Goal: Check status: Check status

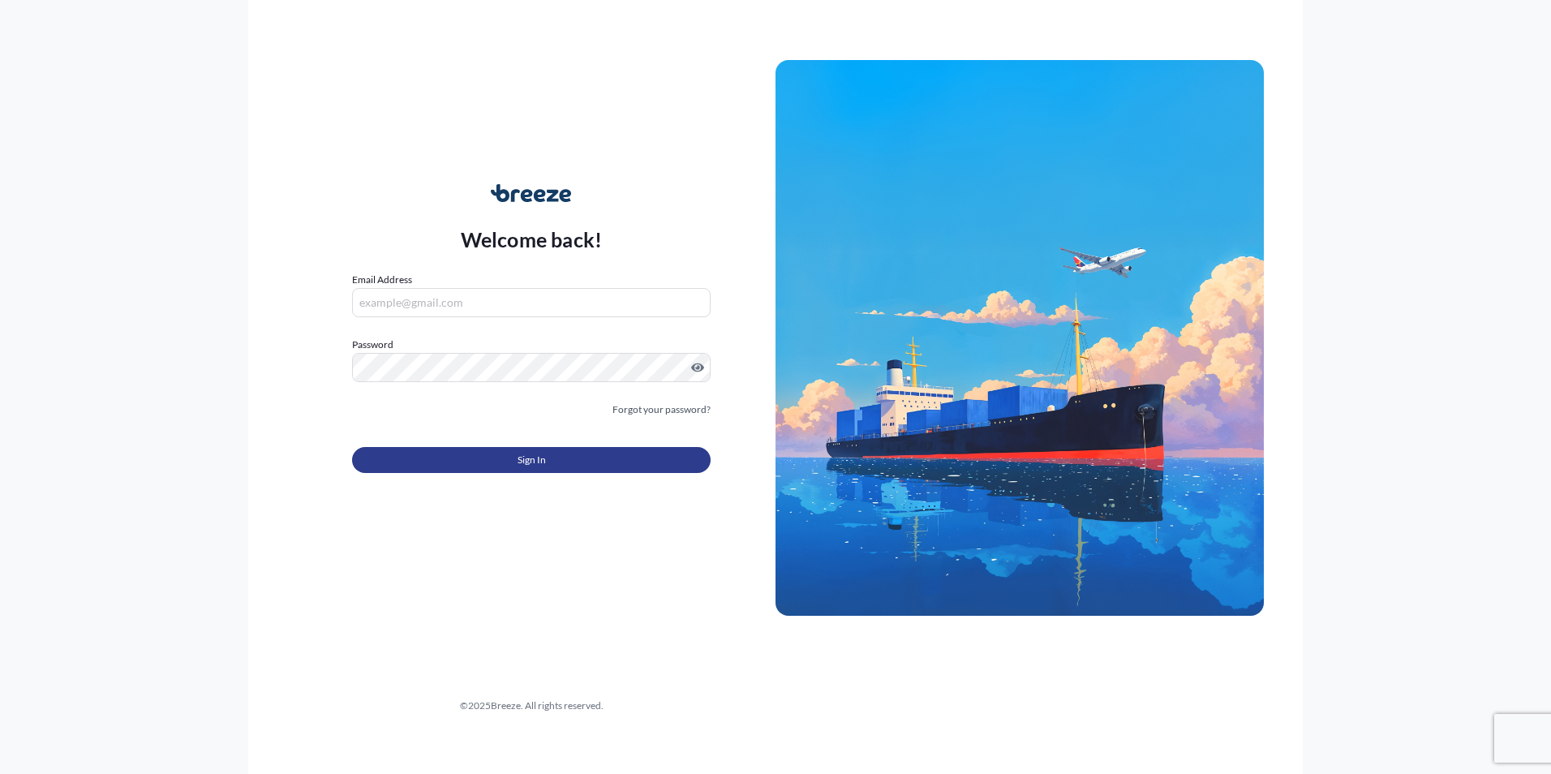
type input "[PERSON_NAME][EMAIL_ADDRESS][PERSON_NAME][DOMAIN_NAME]"
click at [577, 464] on button "Sign In" at bounding box center [531, 460] width 358 height 26
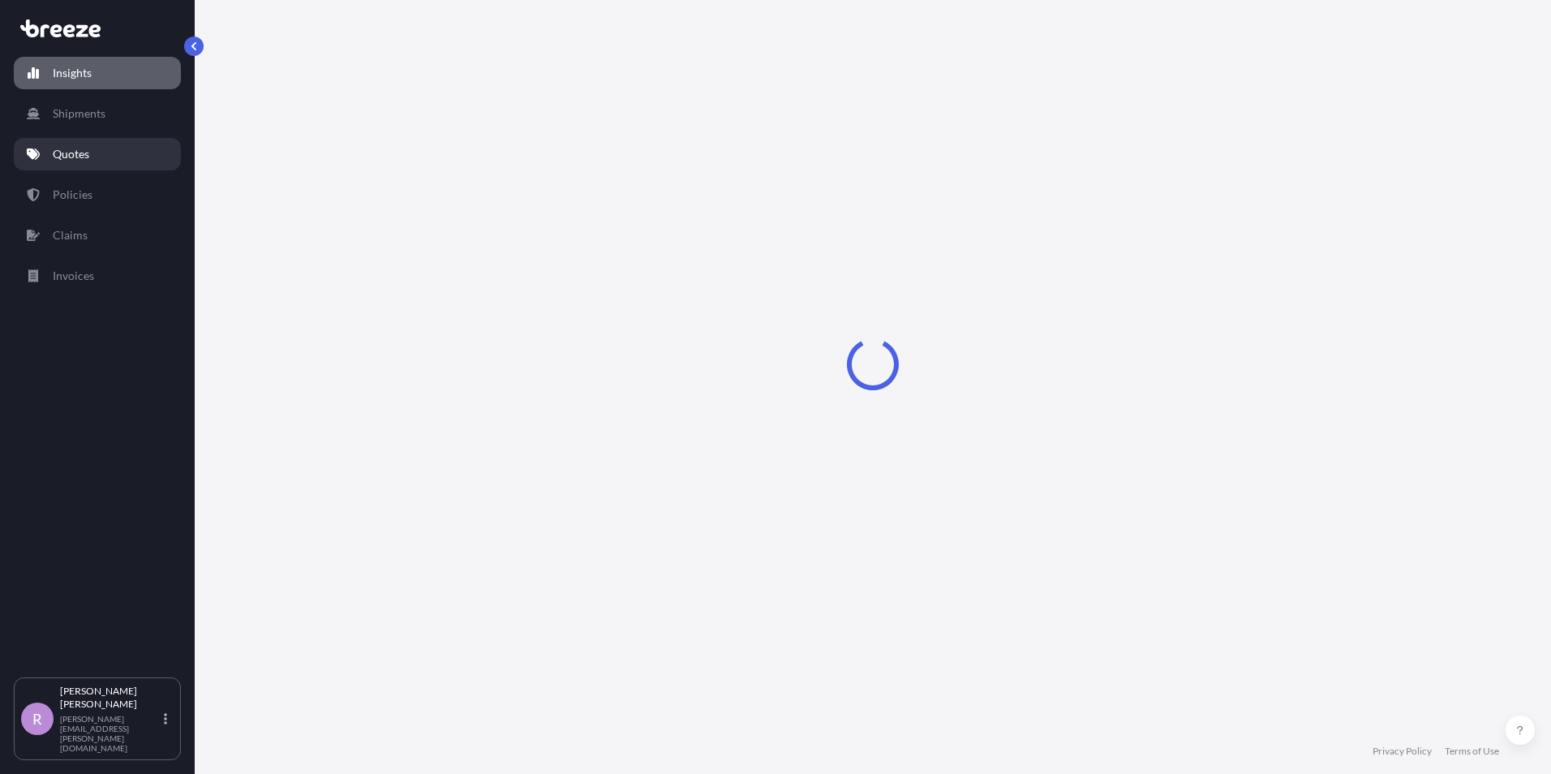
select select "2025"
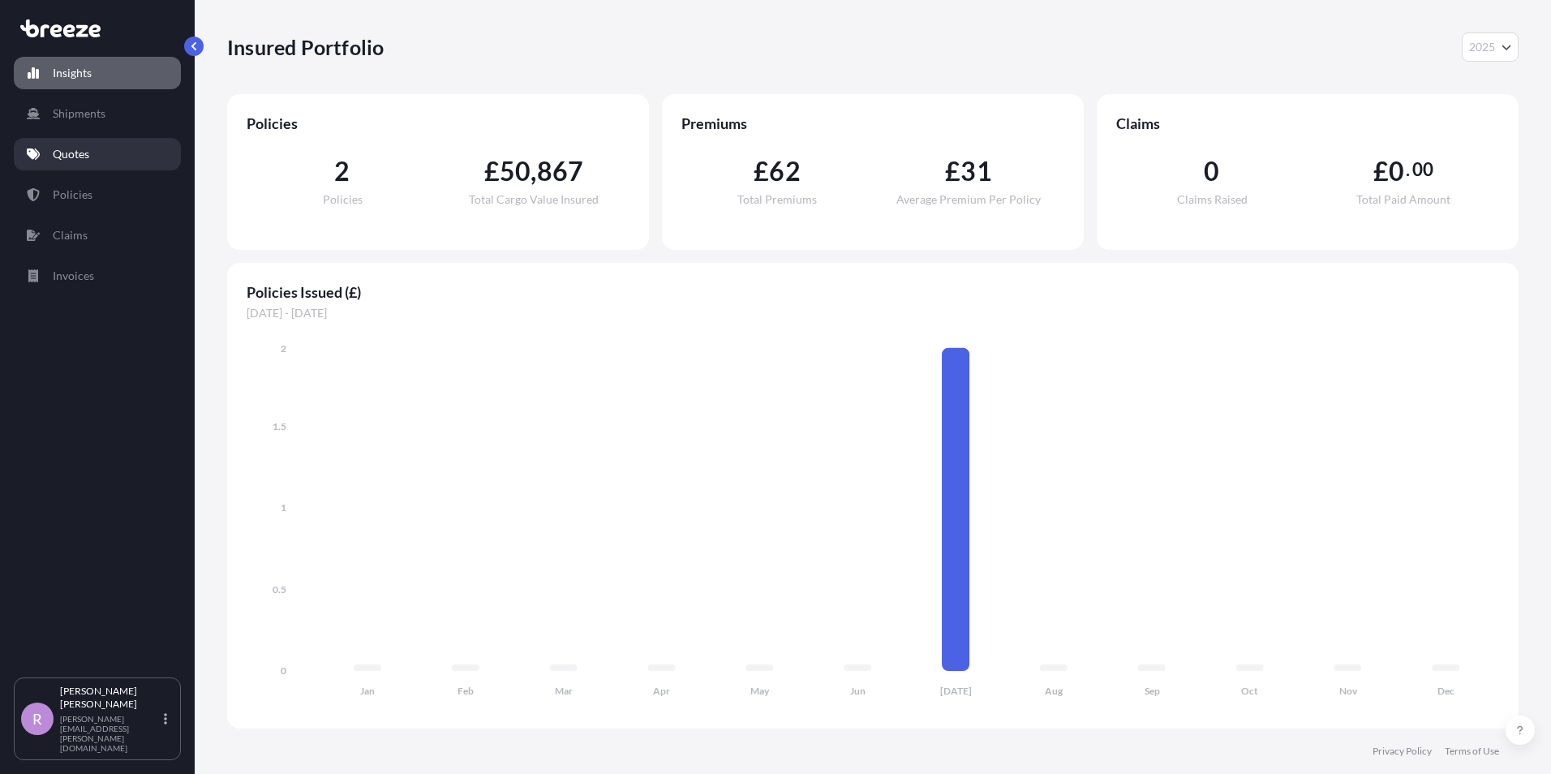
click at [80, 160] on p "Quotes" at bounding box center [71, 154] width 36 height 16
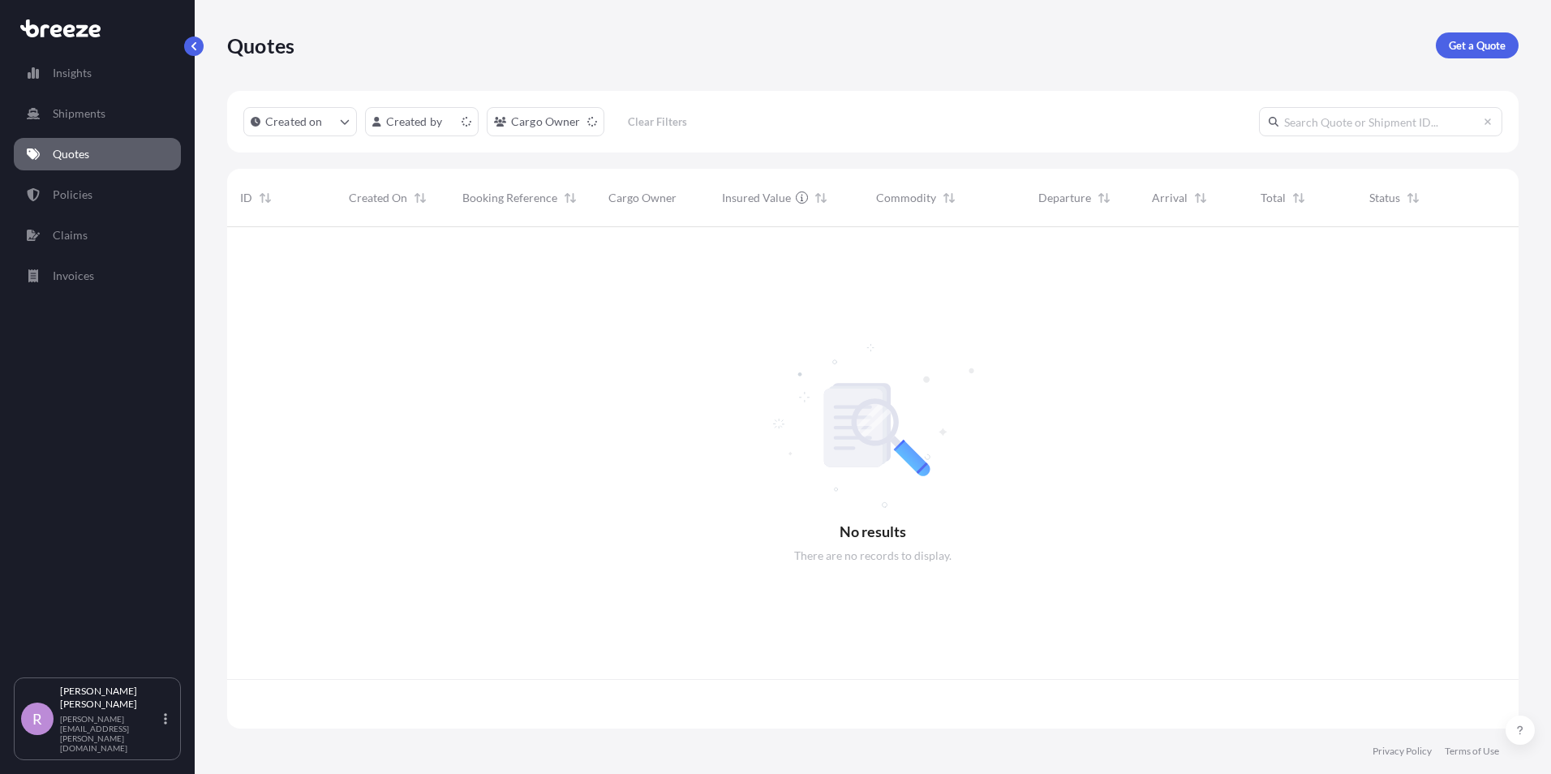
scroll to position [498, 1279]
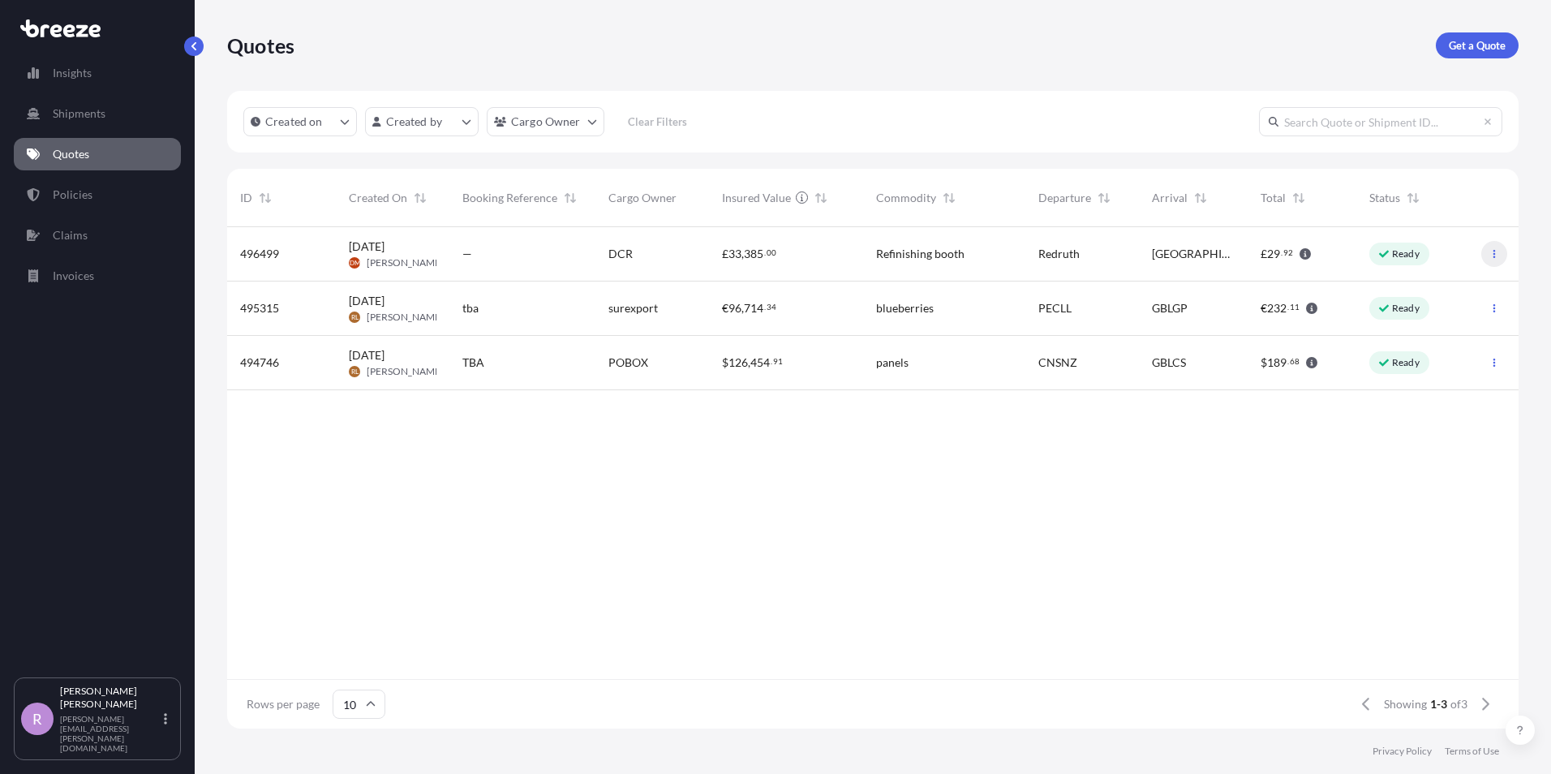
click at [1491, 251] on icon "button" at bounding box center [1494, 254] width 10 height 10
click at [263, 254] on span "496499" at bounding box center [259, 254] width 39 height 16
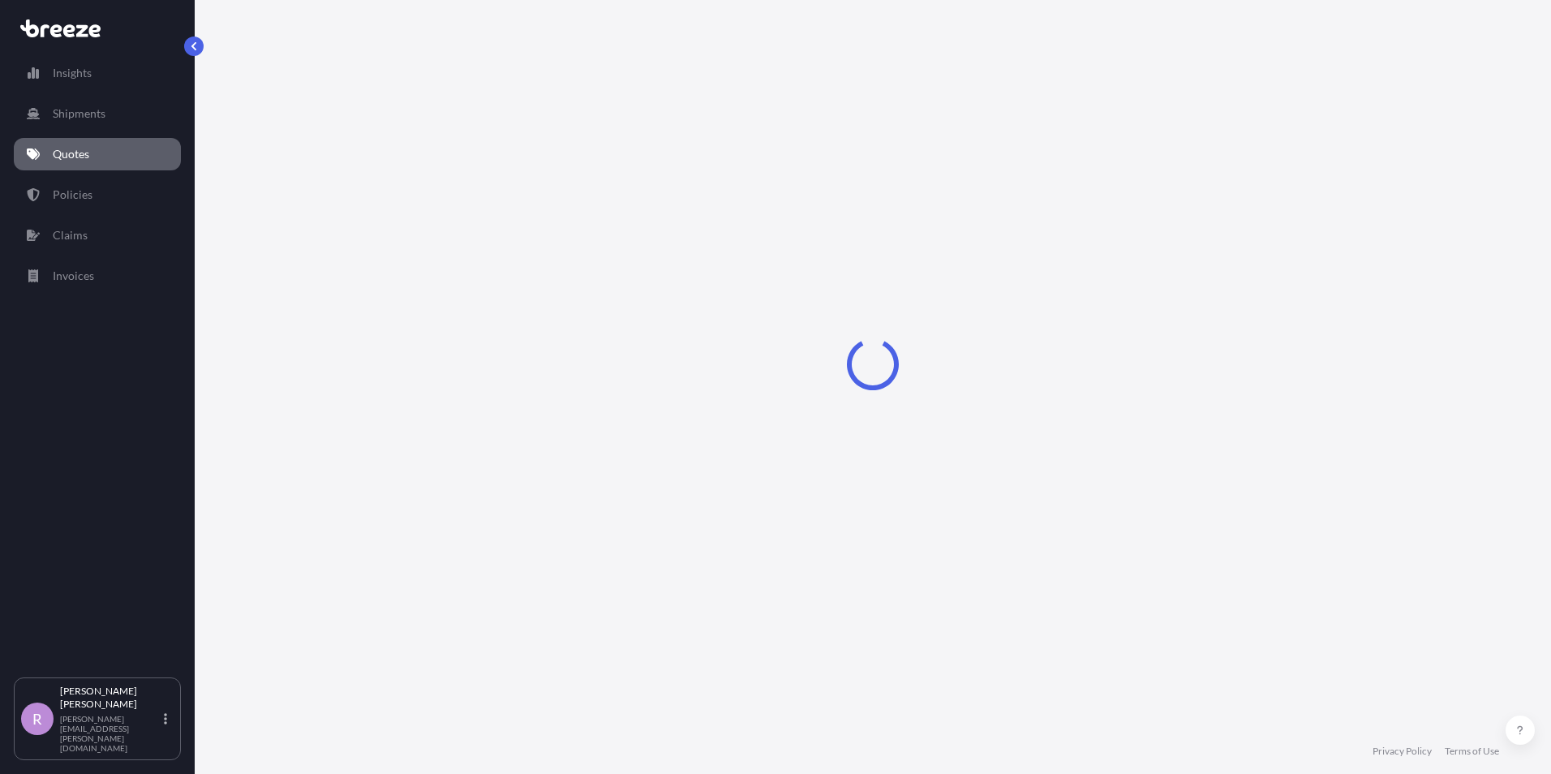
select select "Road"
select select "1"
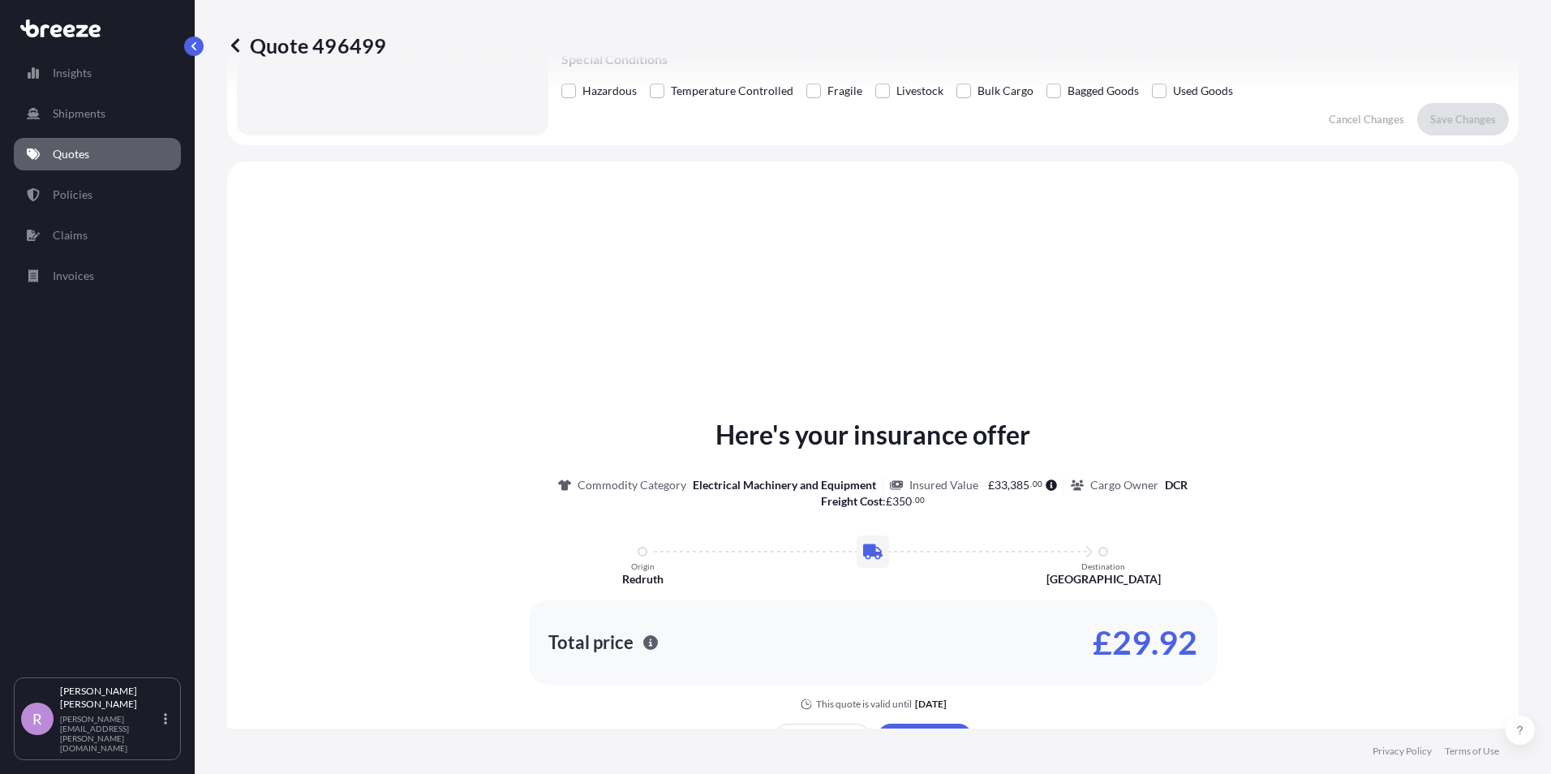
scroll to position [487, 0]
